Goal: Task Accomplishment & Management: Use online tool/utility

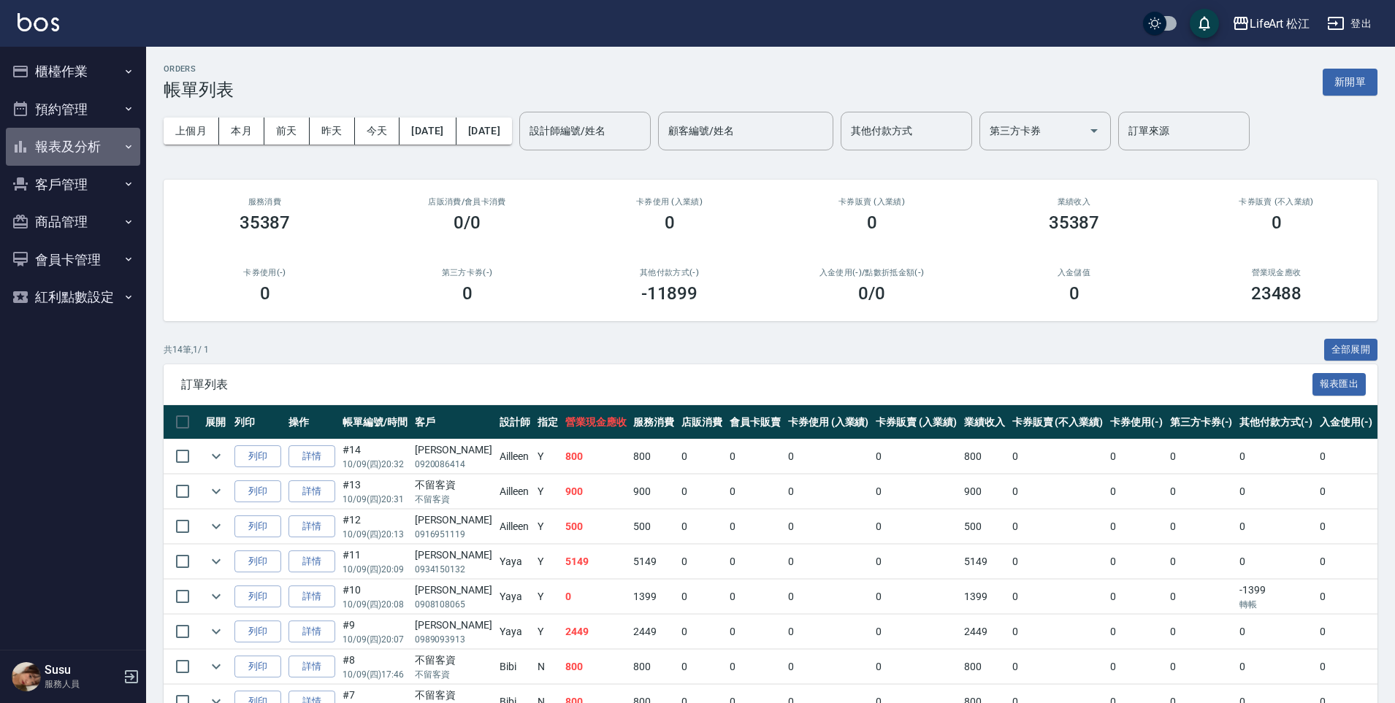
click at [98, 156] on button "報表及分析" at bounding box center [73, 147] width 134 height 38
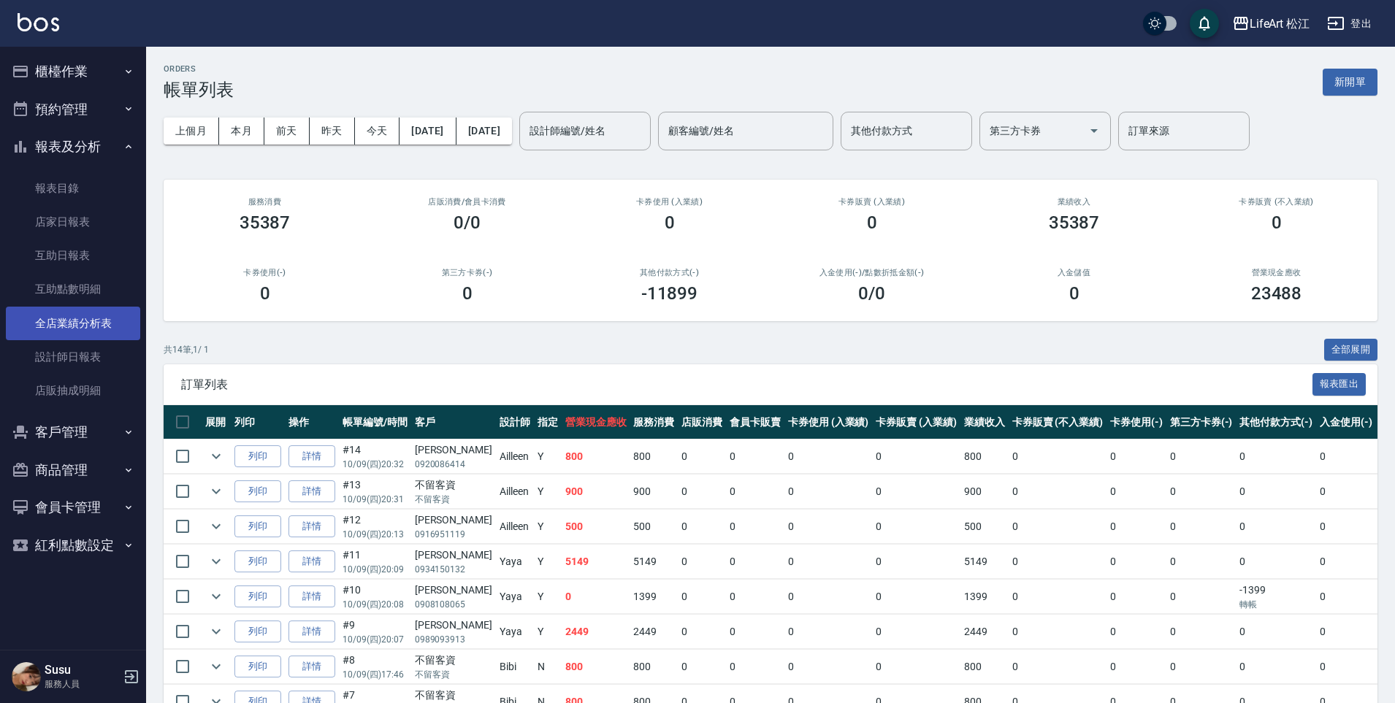
click at [77, 323] on link "全店業績分析表" at bounding box center [73, 324] width 134 height 34
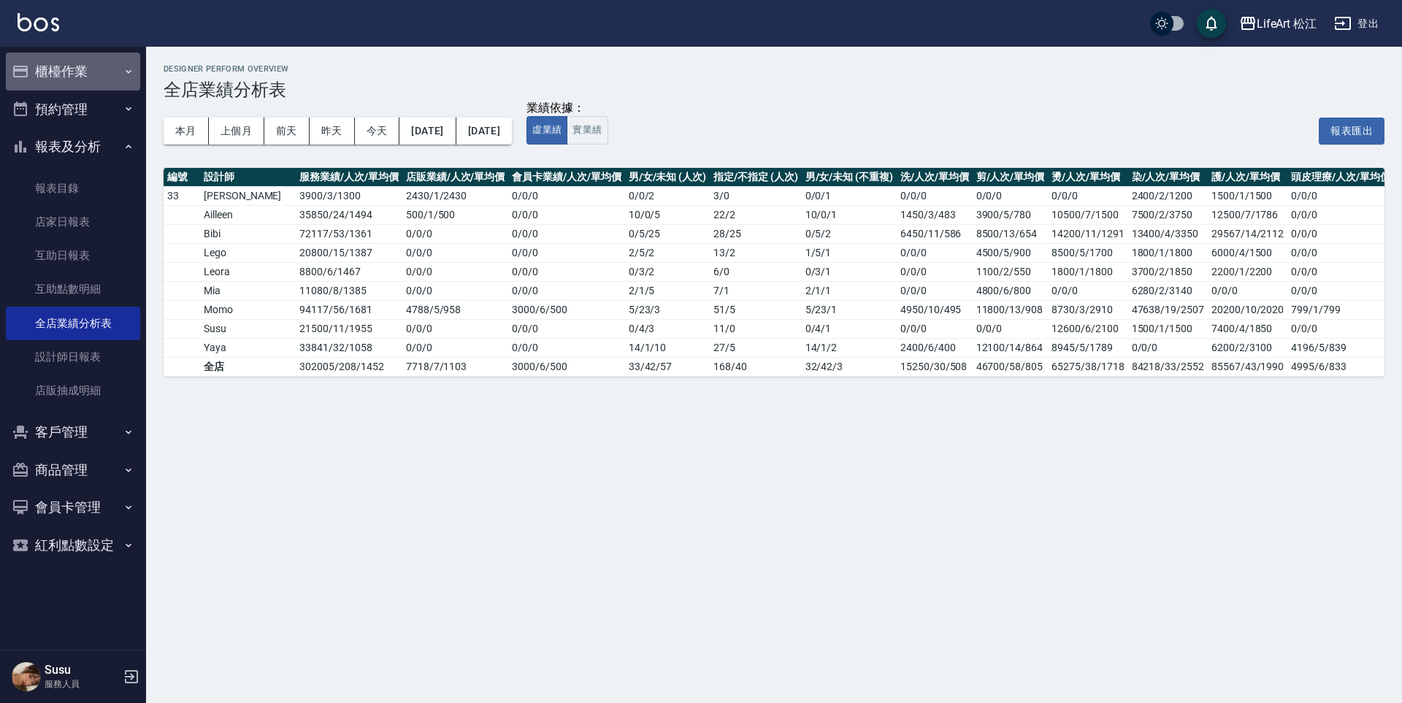
click at [78, 69] on button "櫃檯作業" at bounding box center [73, 72] width 134 height 38
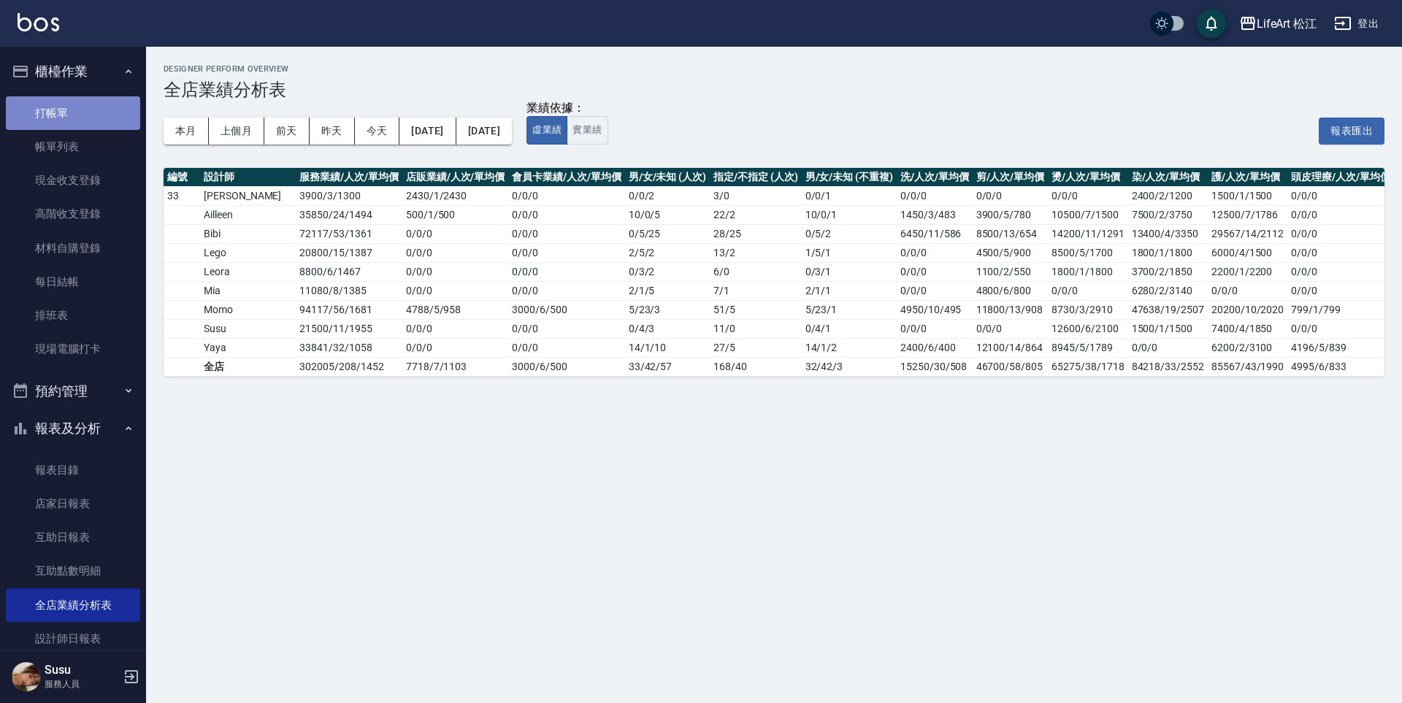
click at [80, 112] on link "打帳單" at bounding box center [73, 113] width 134 height 34
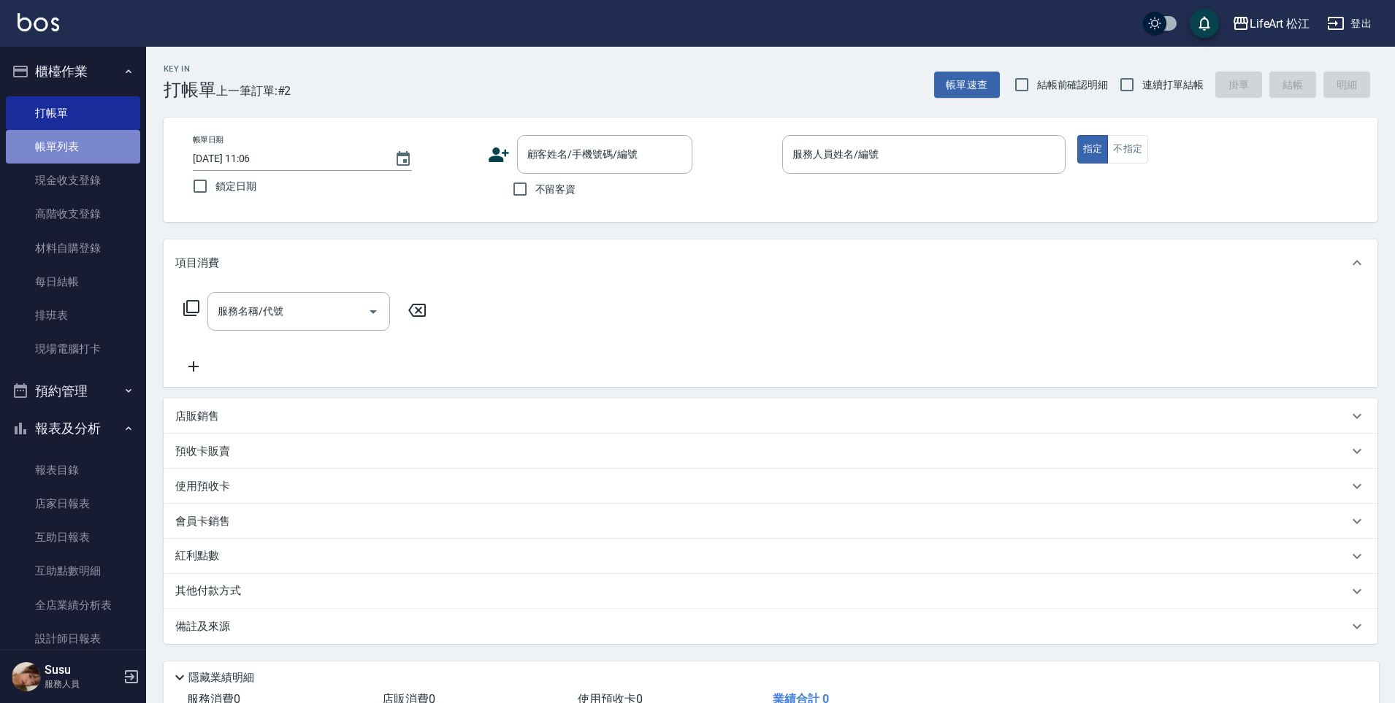
click at [107, 146] on link "帳單列表" at bounding box center [73, 147] width 134 height 34
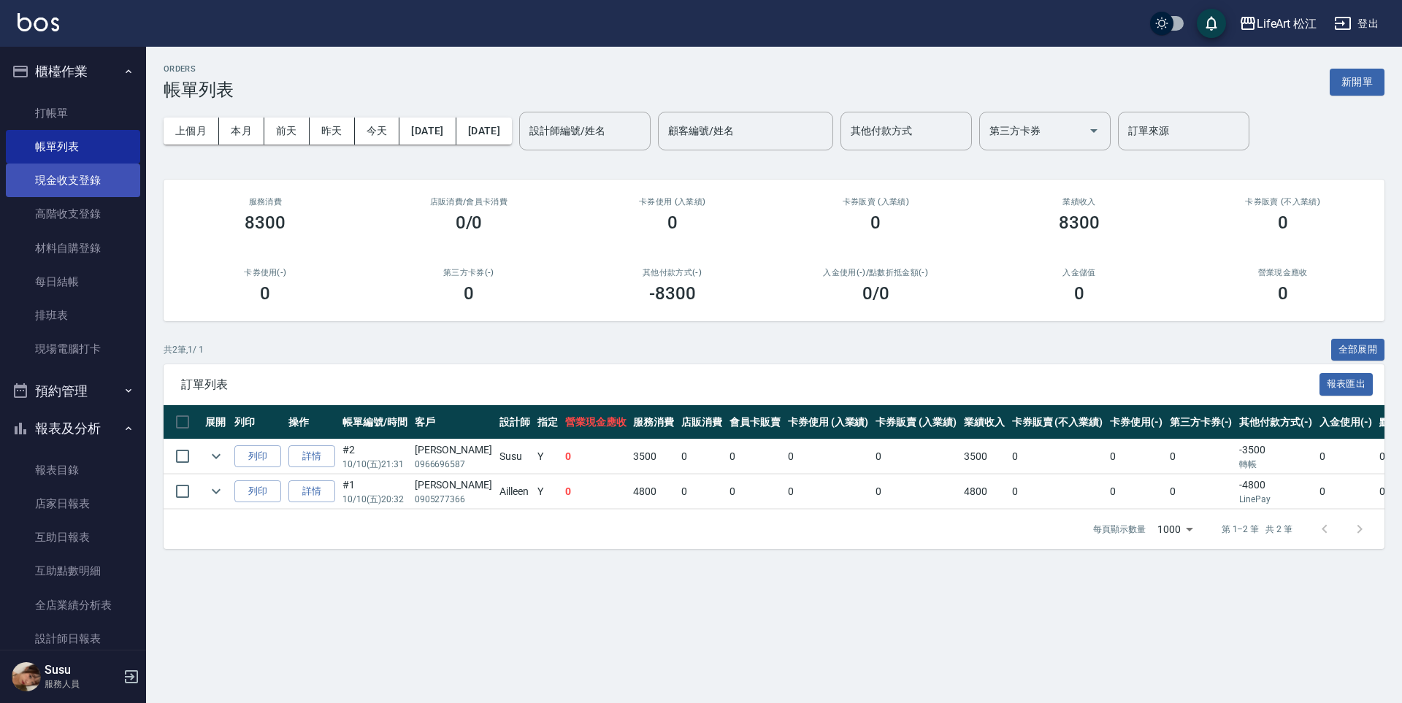
click at [74, 184] on link "現金收支登錄" at bounding box center [73, 181] width 134 height 34
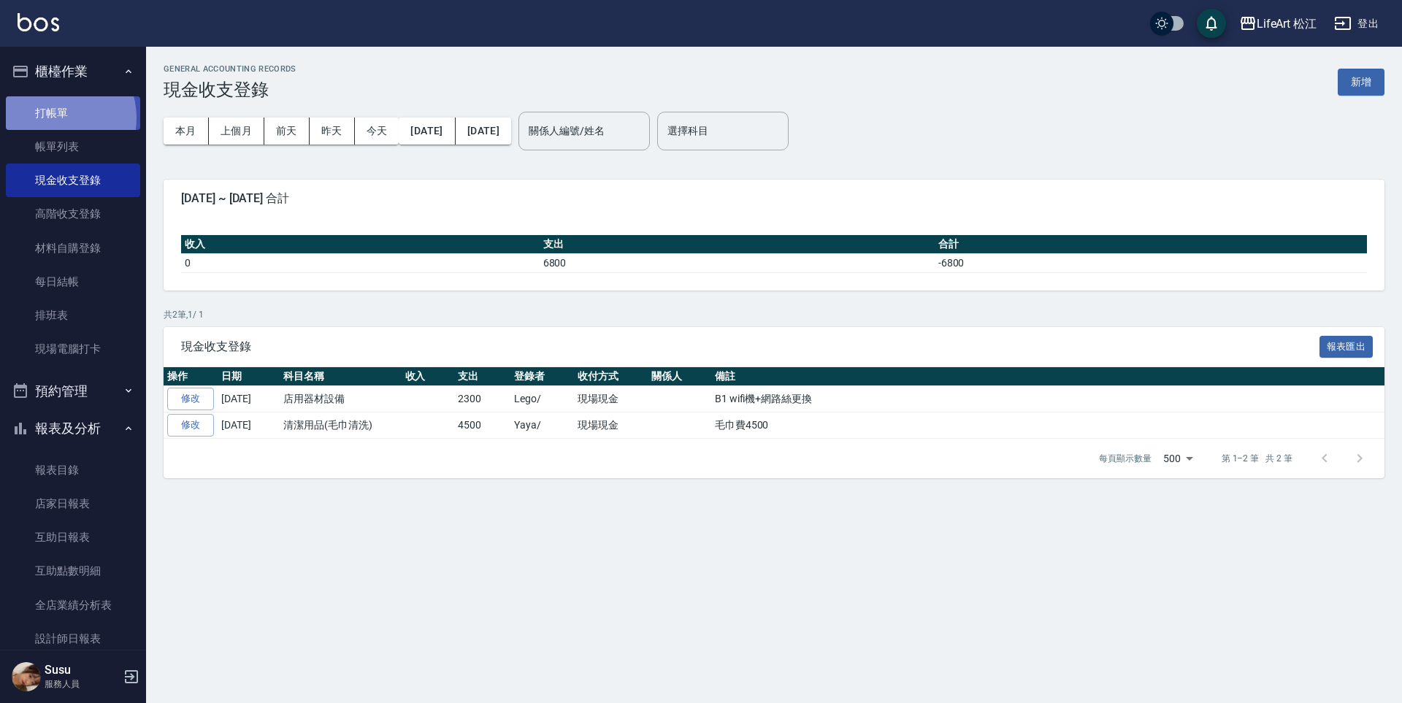
click at [55, 118] on link "打帳單" at bounding box center [73, 113] width 134 height 34
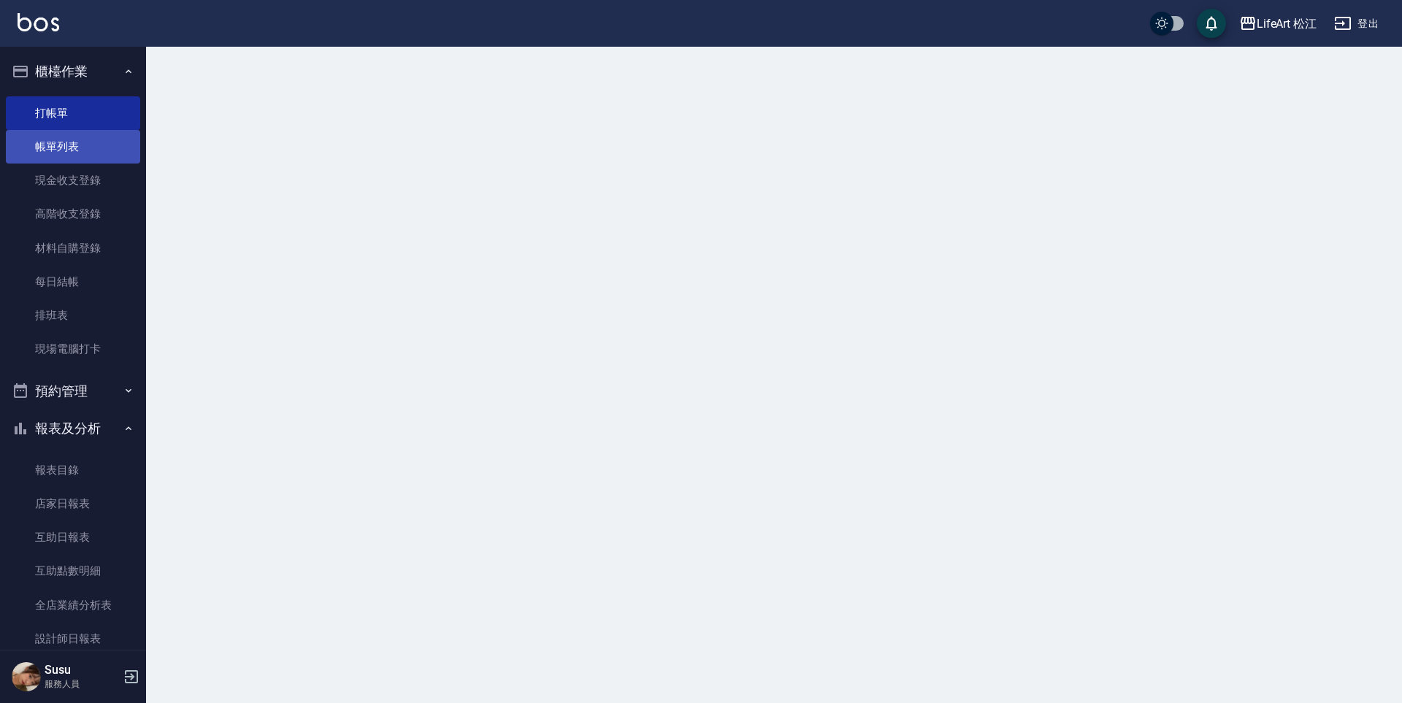
click at [58, 152] on link "帳單列表" at bounding box center [73, 147] width 134 height 34
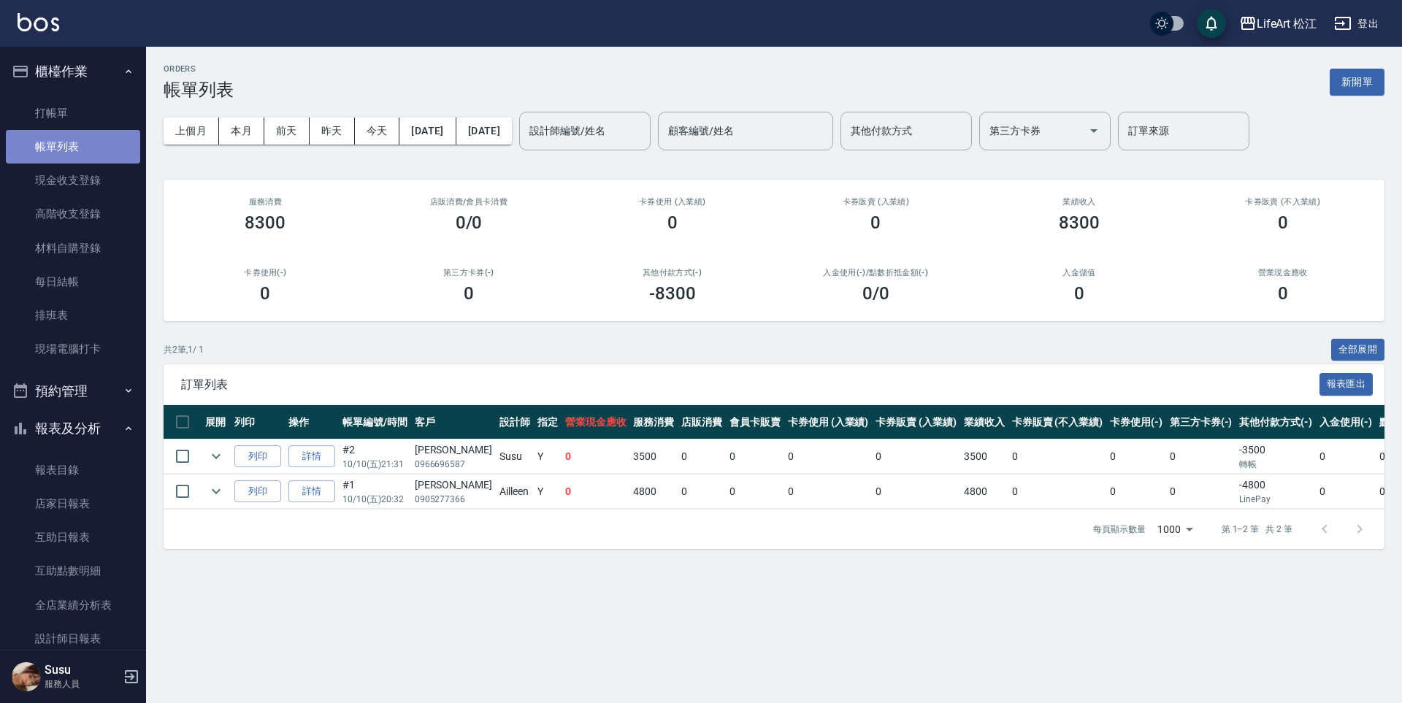
click at [111, 151] on link "帳單列表" at bounding box center [73, 147] width 134 height 34
